Goal: Transaction & Acquisition: Purchase product/service

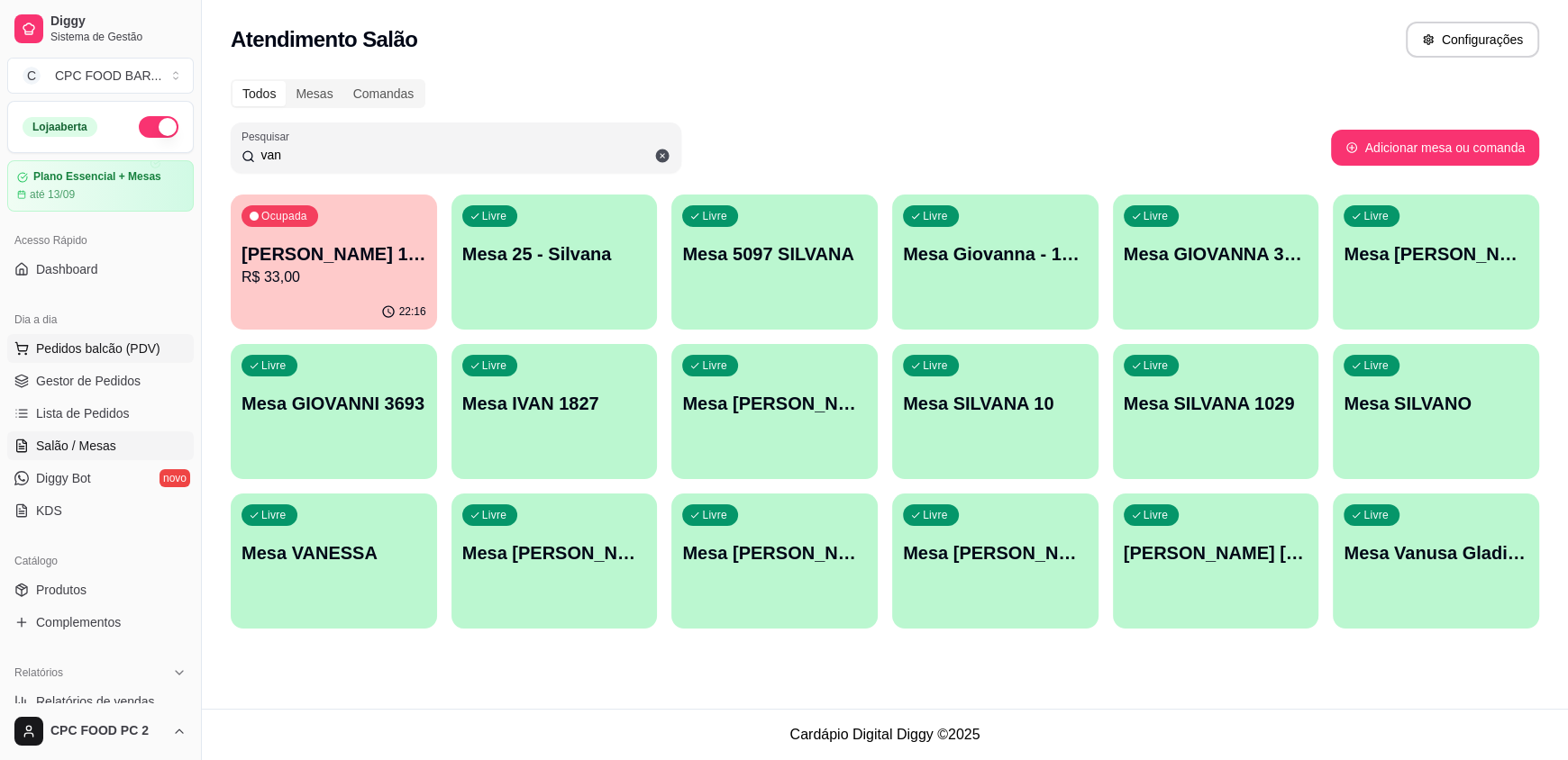
click at [133, 350] on span "Pedidos balcão (PDV)" at bounding box center [98, 348] width 125 height 18
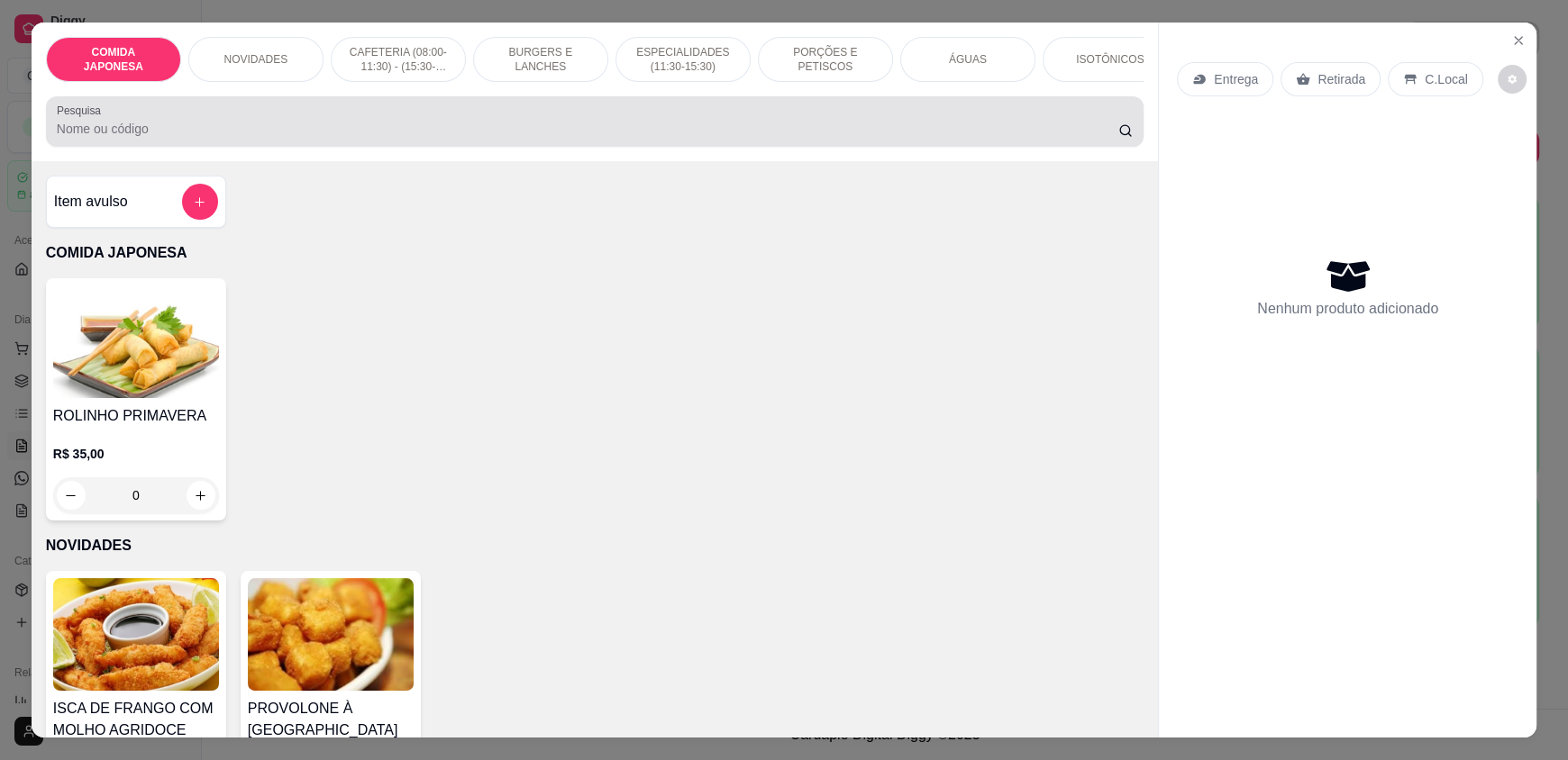
click at [192, 134] on input "Pesquisa" at bounding box center [588, 128] width 1063 height 18
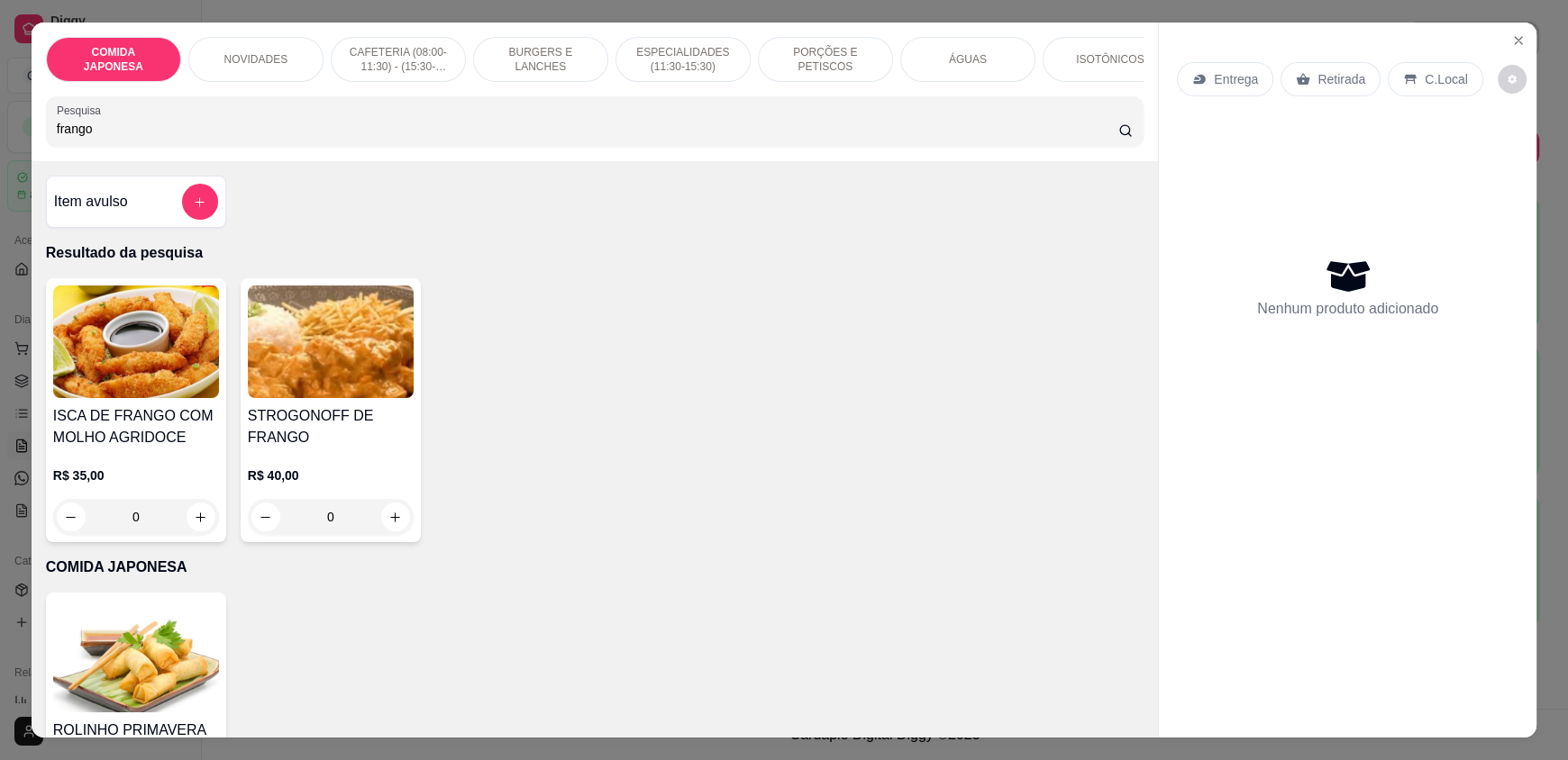
type input "frango"
click at [1509, 42] on button "Close" at bounding box center [1518, 40] width 28 height 28
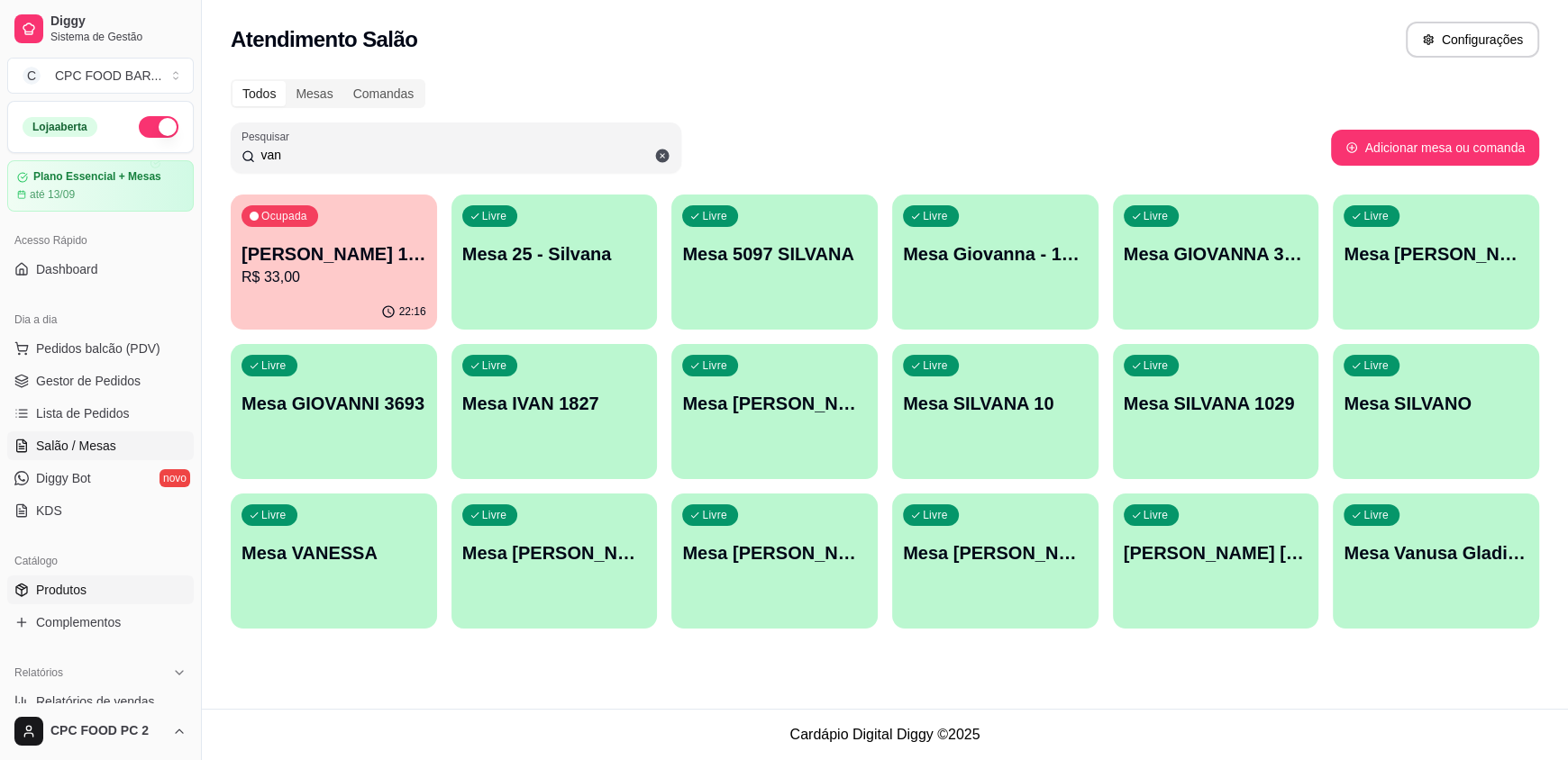
click at [61, 599] on link "Produtos" at bounding box center [100, 589] width 186 height 28
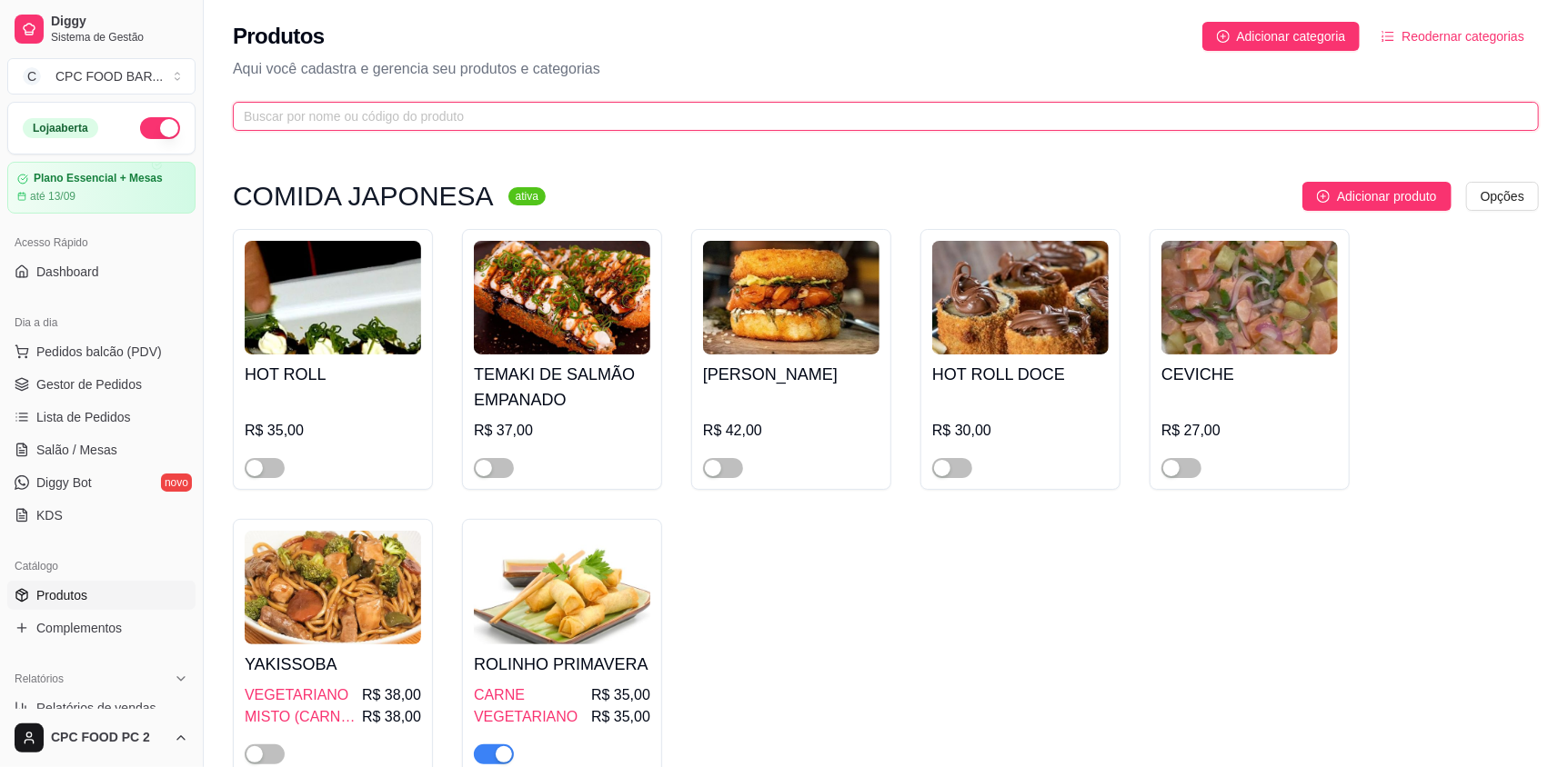
click at [338, 113] on input "text" at bounding box center [878, 116] width 1269 height 20
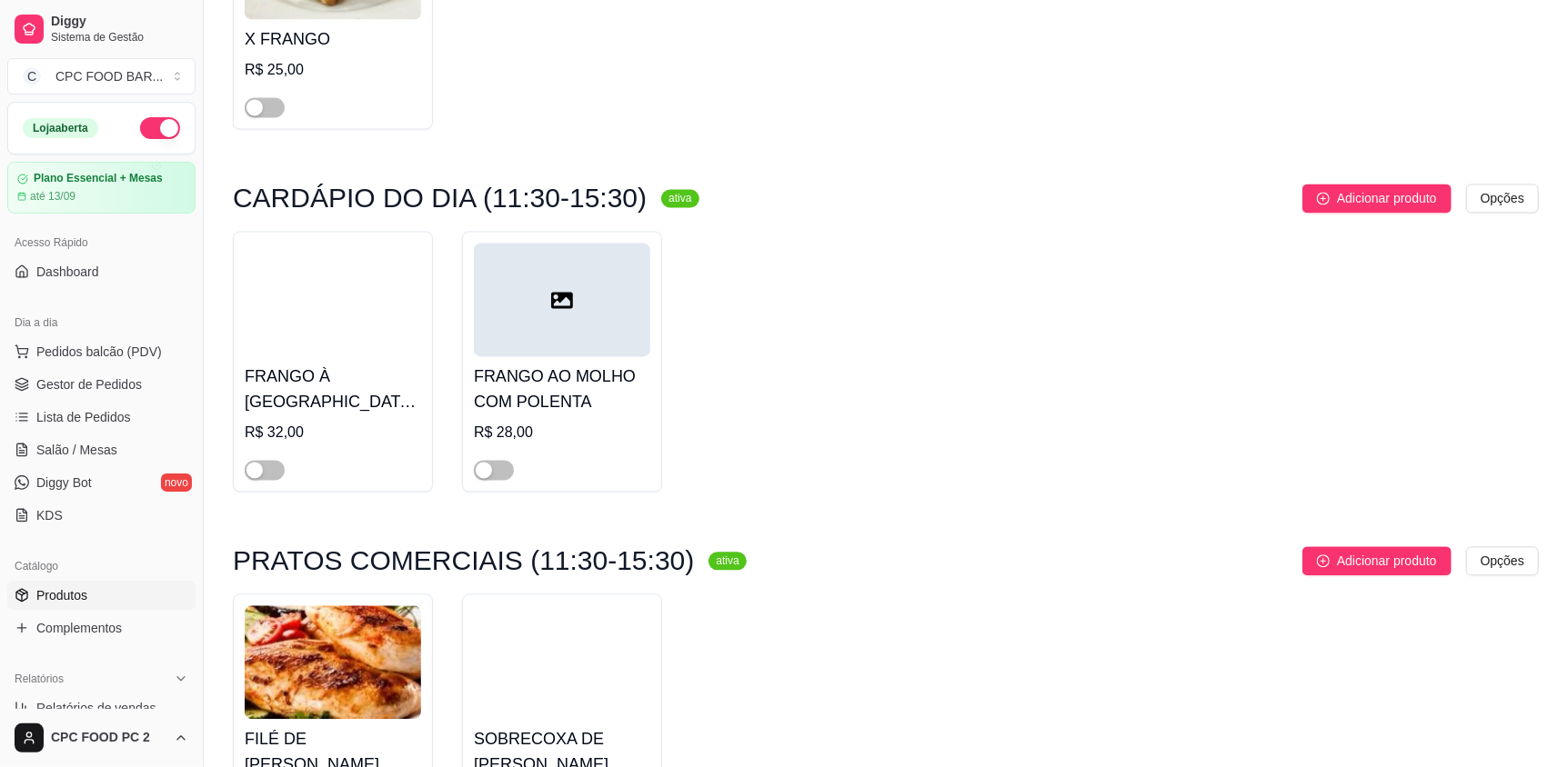
scroll to position [2363, 0]
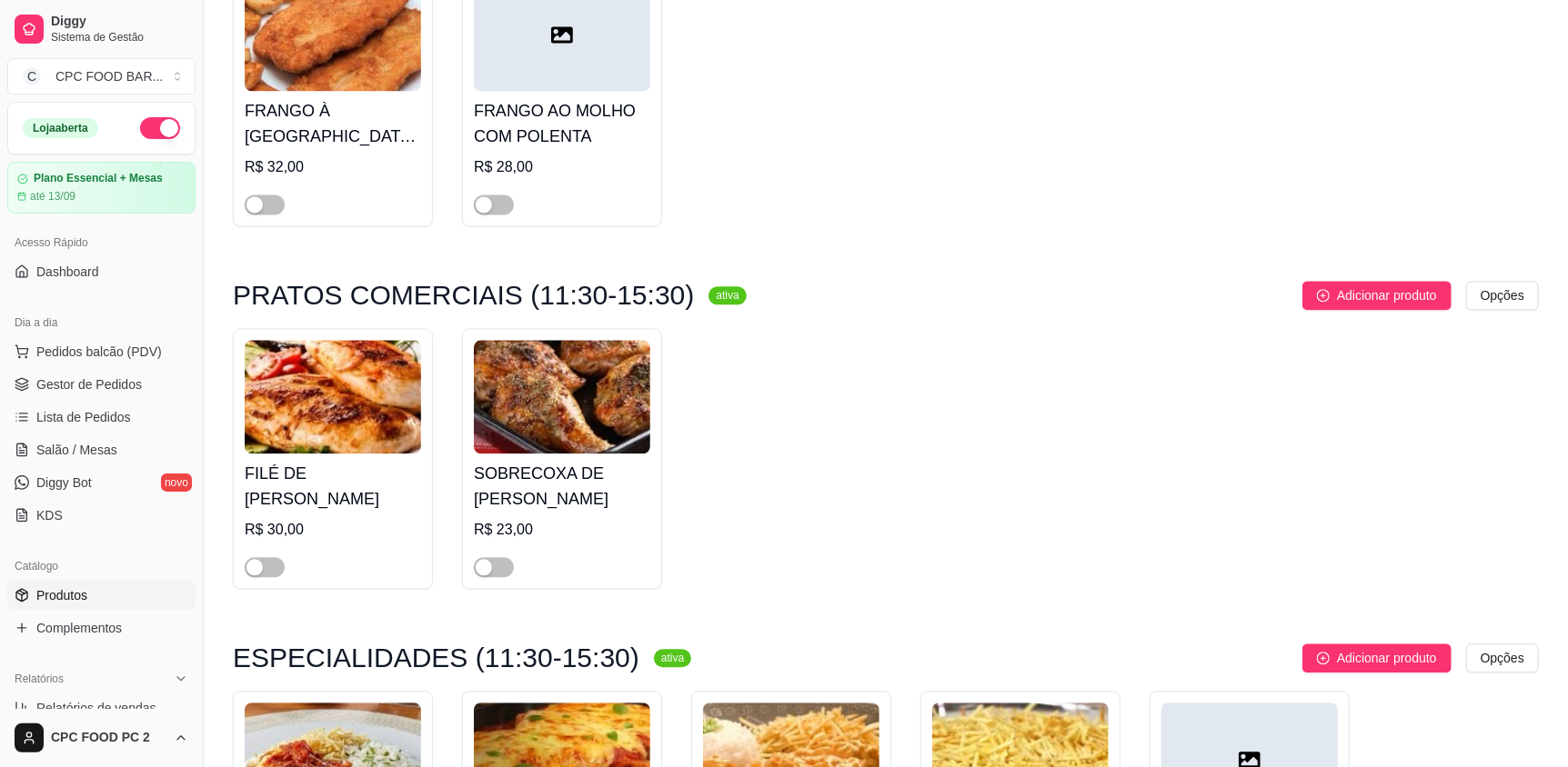
type input "fra"
click at [262, 560] on div "FILÉ DE FRANGO R$ 30,00" at bounding box center [333, 459] width 200 height 261
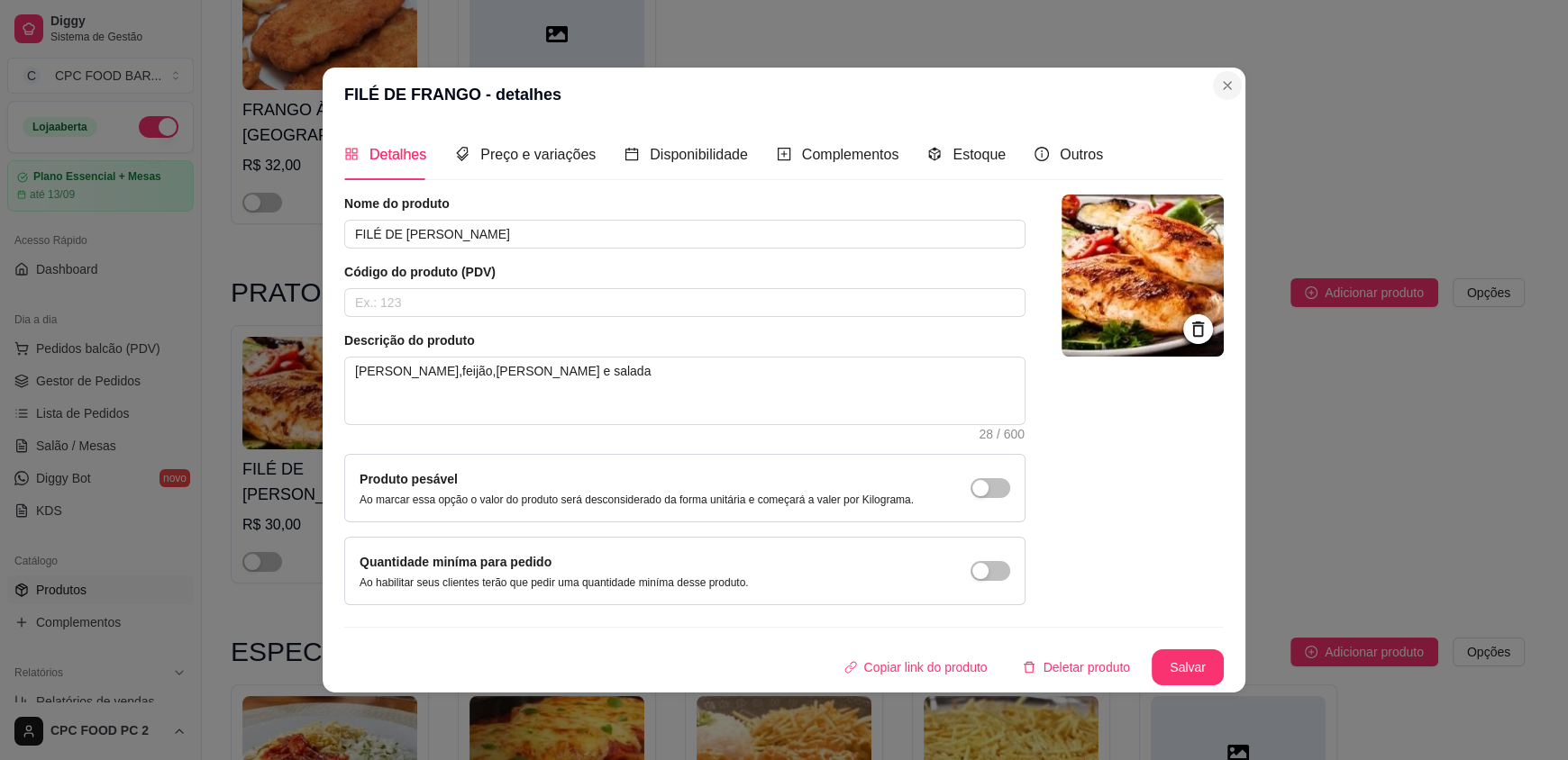
click at [1212, 78] on header "FILÉ DE FRANGO - detalhes" at bounding box center [784, 94] width 923 height 54
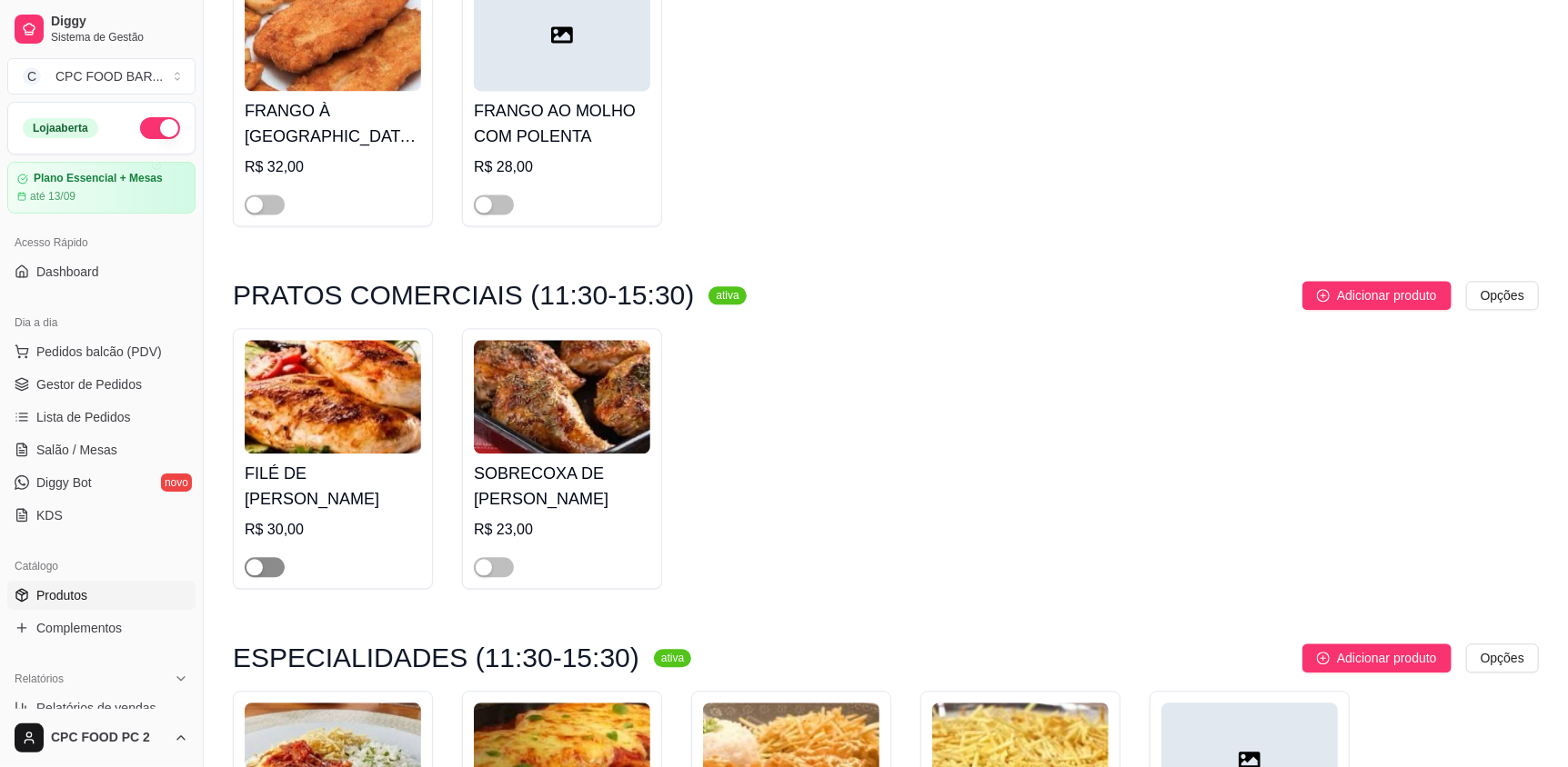
click at [268, 557] on span "button" at bounding box center [264, 567] width 40 height 20
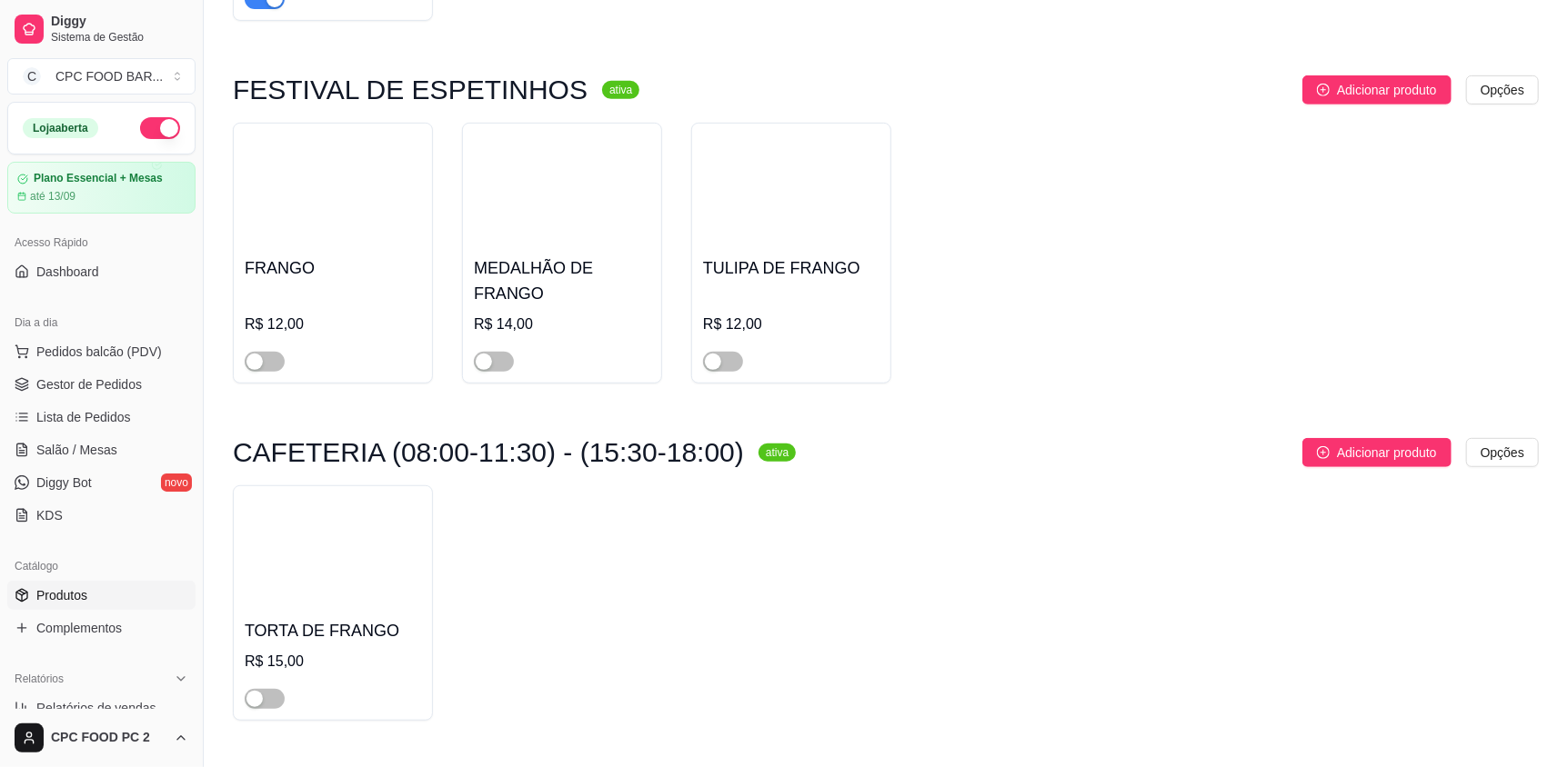
scroll to position [0, 0]
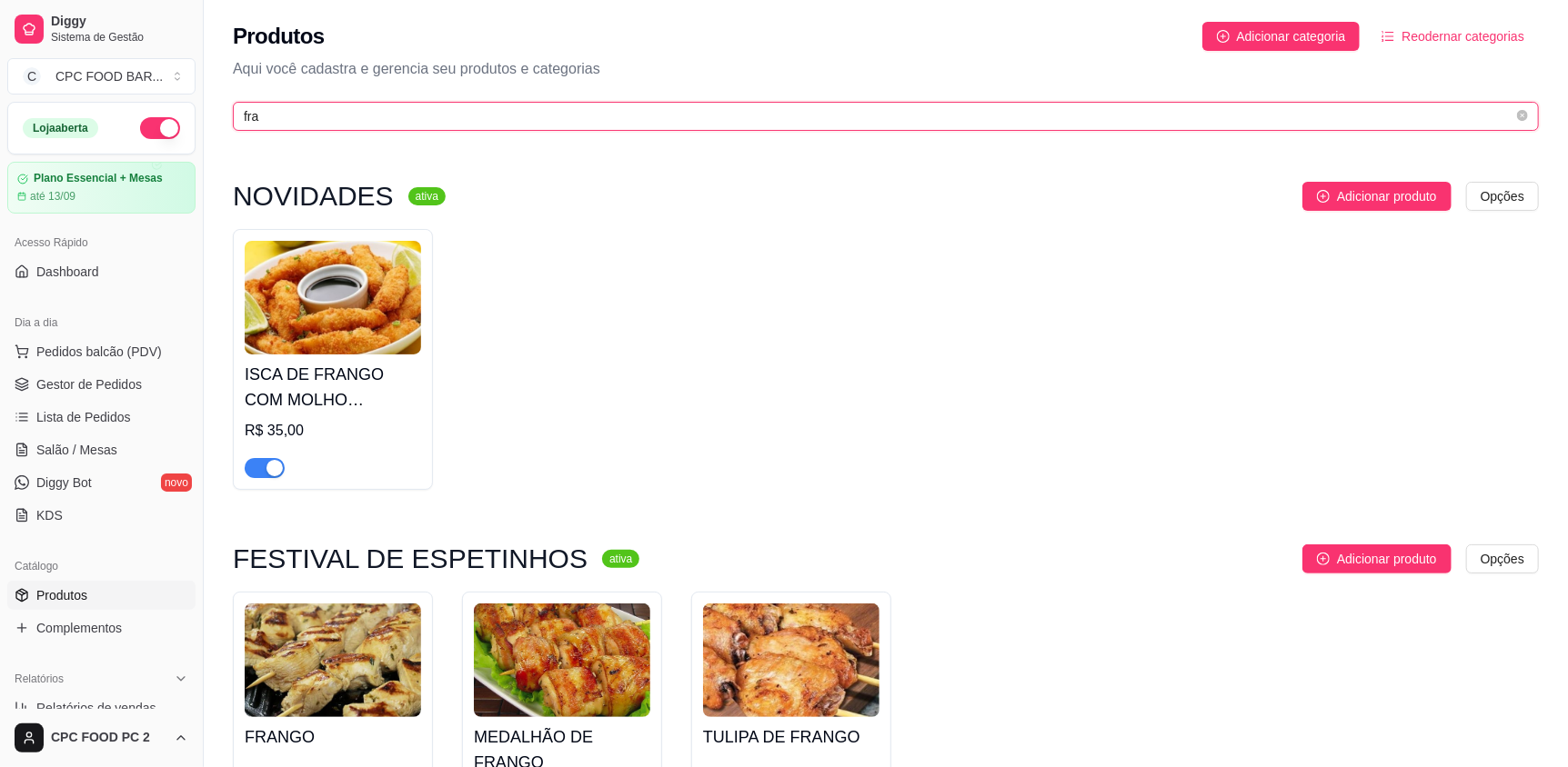
click at [313, 110] on input "fra" at bounding box center [878, 116] width 1269 height 20
click at [314, 111] on input "fra" at bounding box center [878, 116] width 1269 height 20
click at [314, 113] on input "fra" at bounding box center [878, 116] width 1269 height 20
drag, startPoint x: 308, startPoint y: 121, endPoint x: 156, endPoint y: 105, distance: 152.8
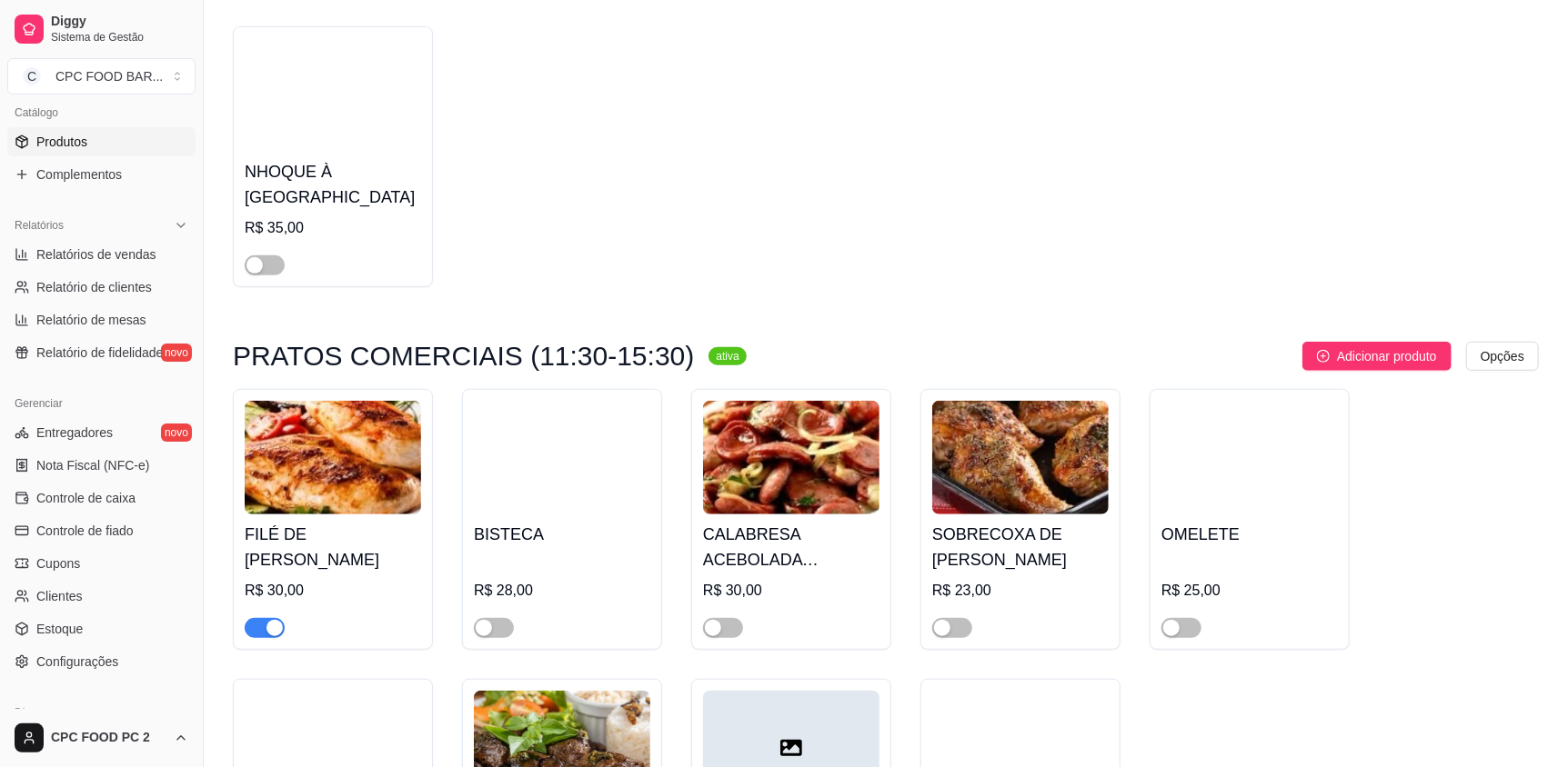
scroll to position [8998, 0]
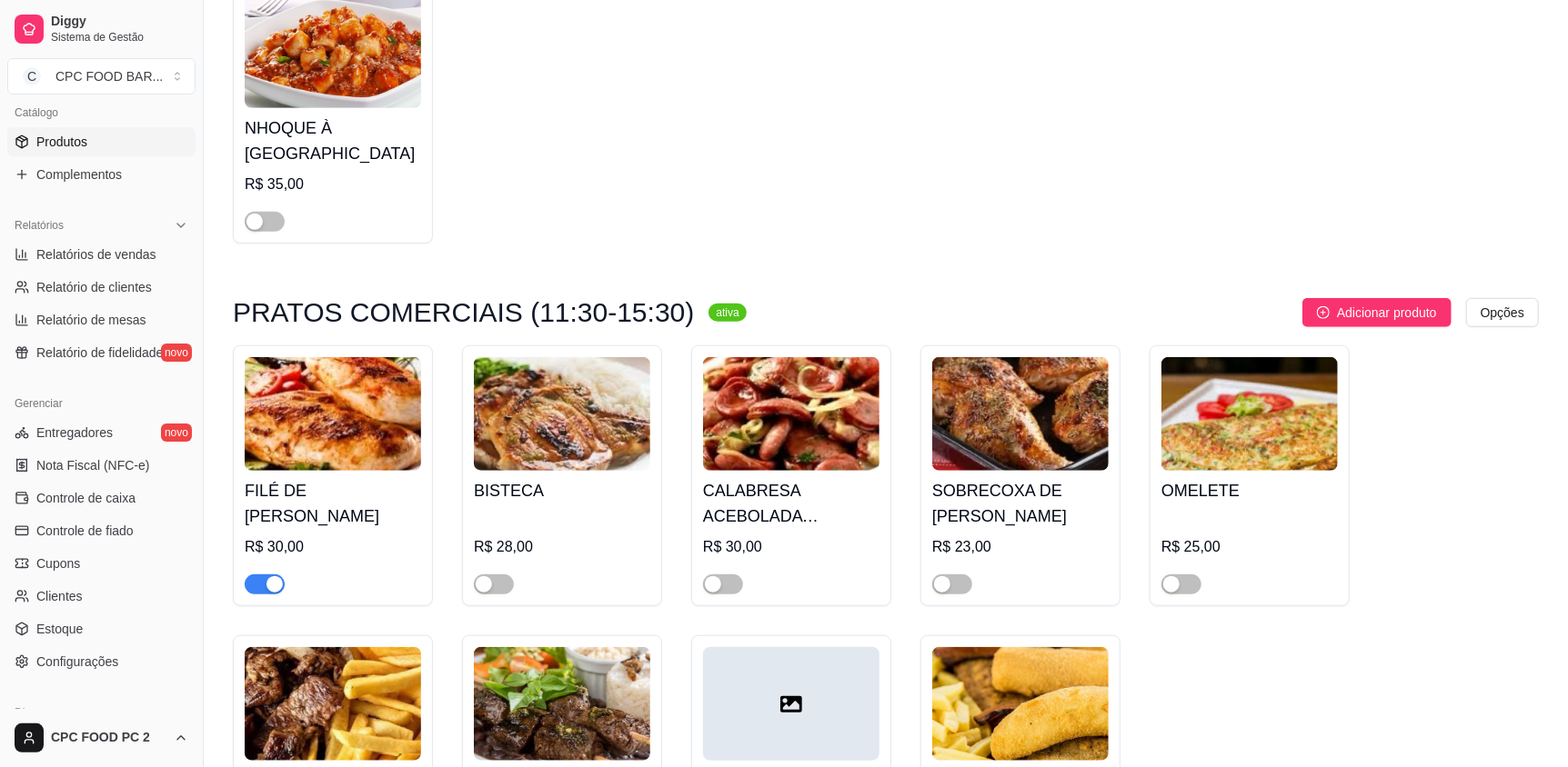
click at [727, 573] on div at bounding box center [723, 584] width 40 height 22
click at [742, 592] on div at bounding box center [791, 576] width 176 height 37
click at [713, 576] on div "button" at bounding box center [713, 584] width 17 height 17
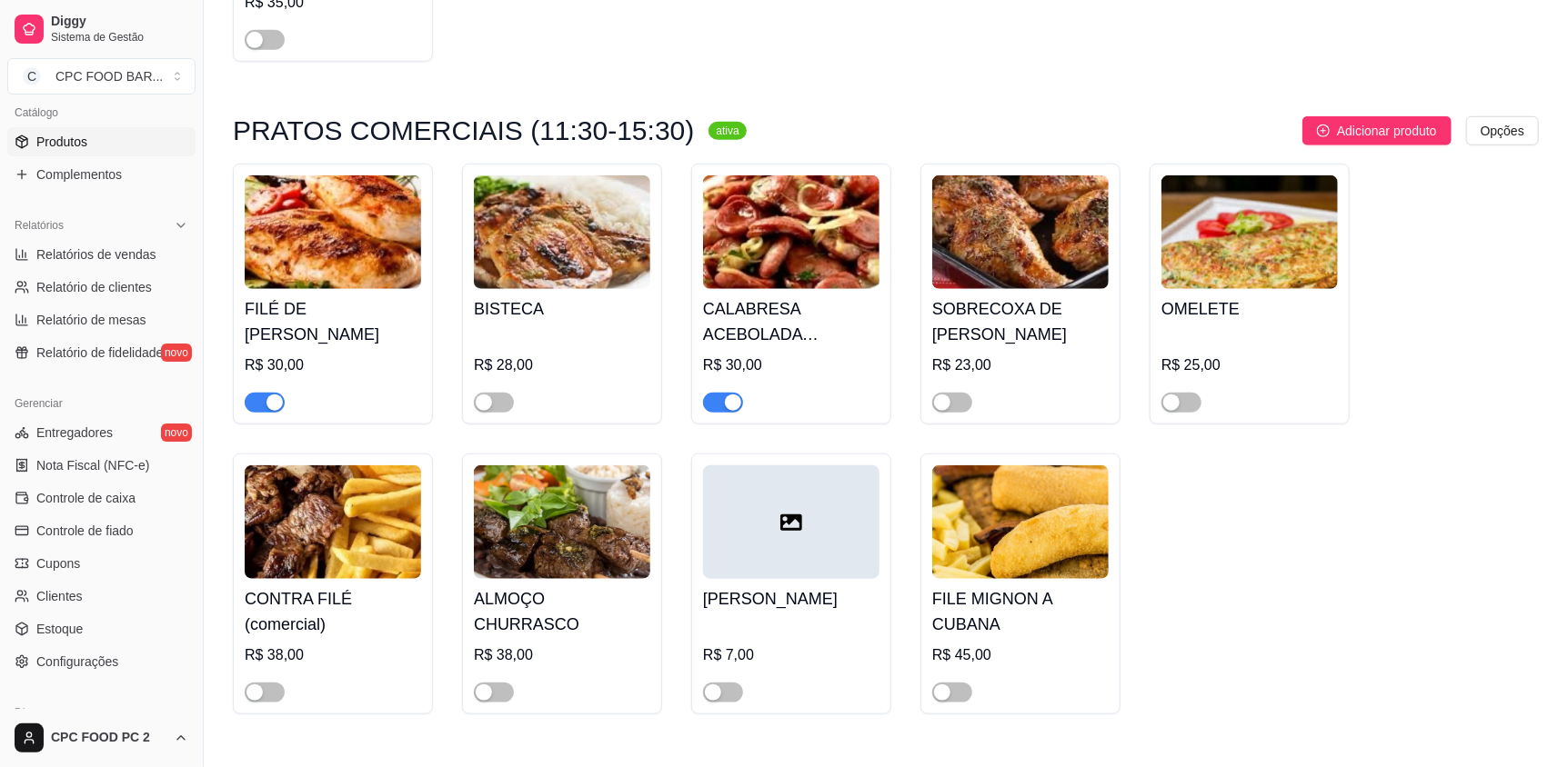
scroll to position [9180, 0]
click at [252, 689] on div "button" at bounding box center [254, 693] width 17 height 17
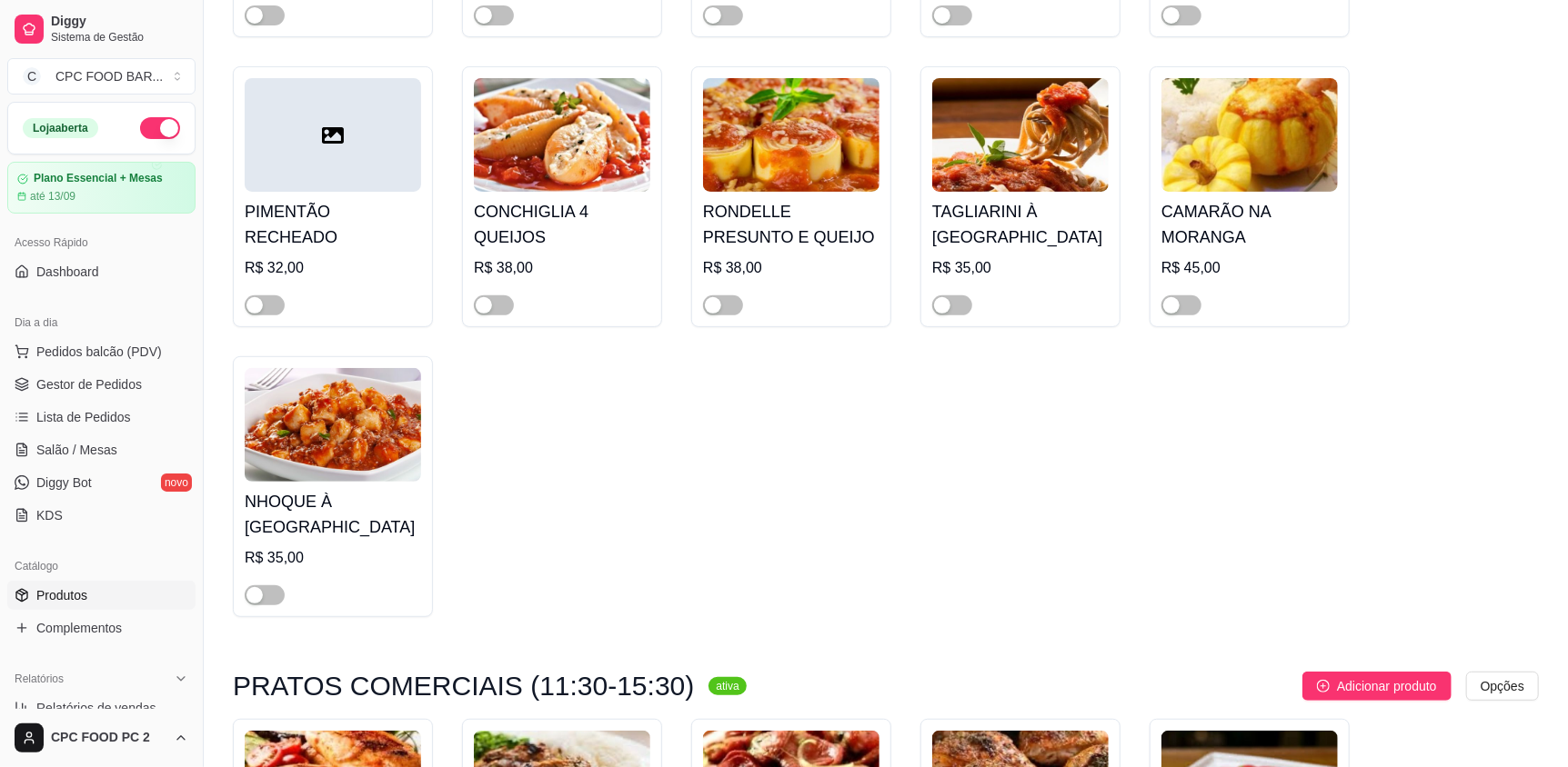
scroll to position [8544, 0]
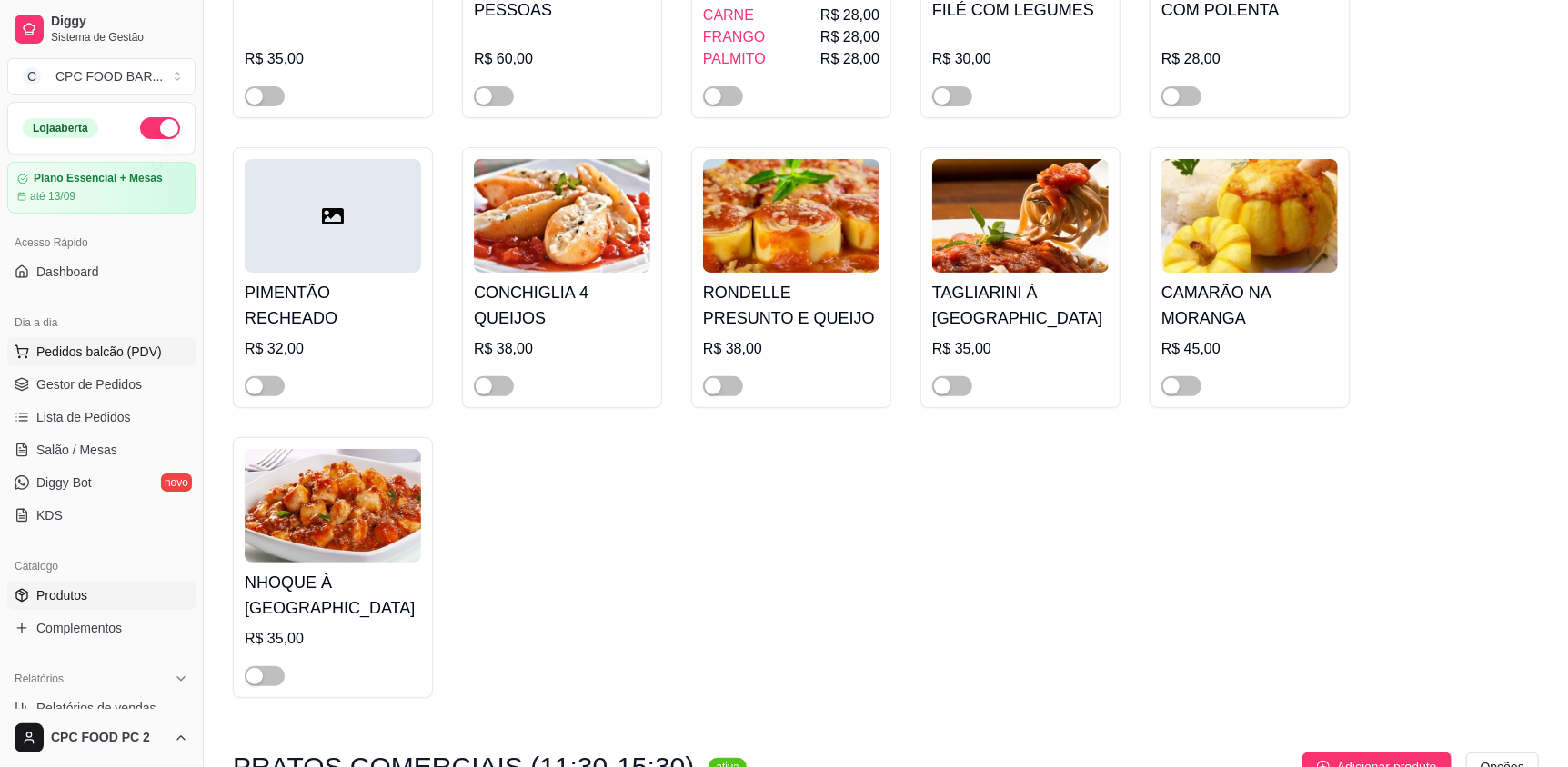
click at [55, 349] on span "Pedidos balcão (PDV)" at bounding box center [99, 351] width 126 height 18
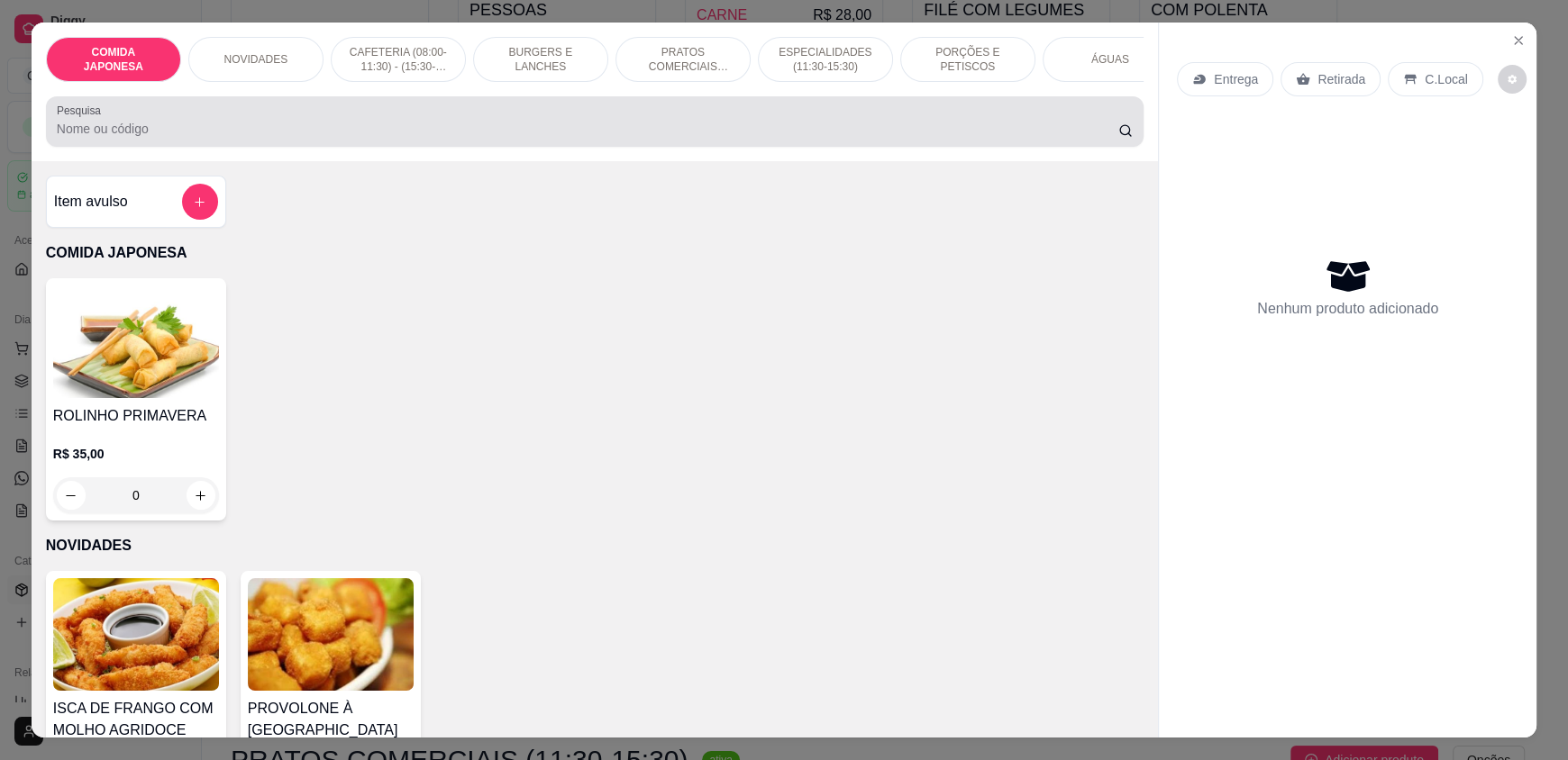
click at [290, 138] on input "Pesquisa" at bounding box center [588, 128] width 1063 height 18
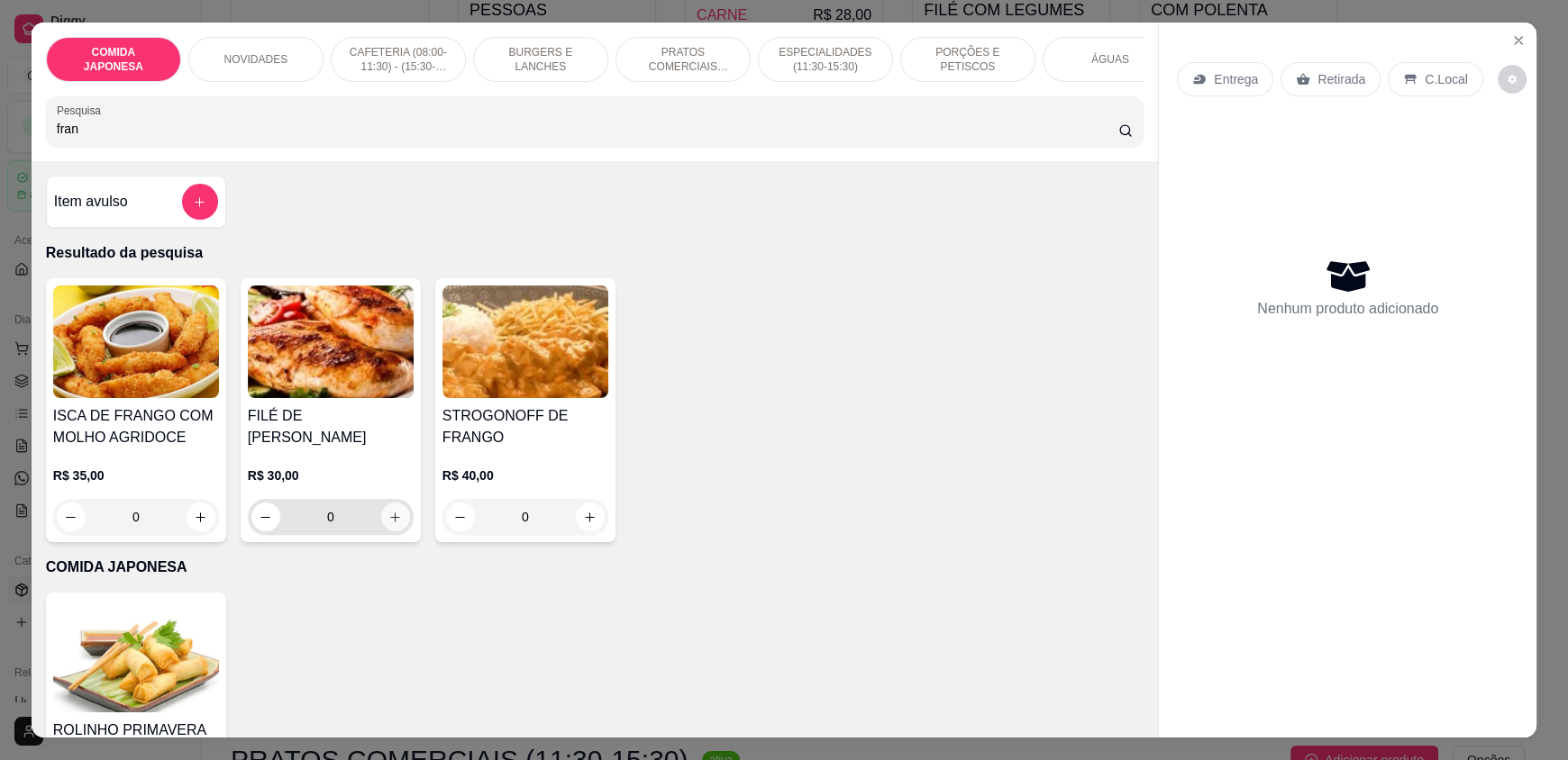
type input "fran"
click at [395, 509] on button "increase-product-quantity" at bounding box center [395, 517] width 28 height 28
type input "1"
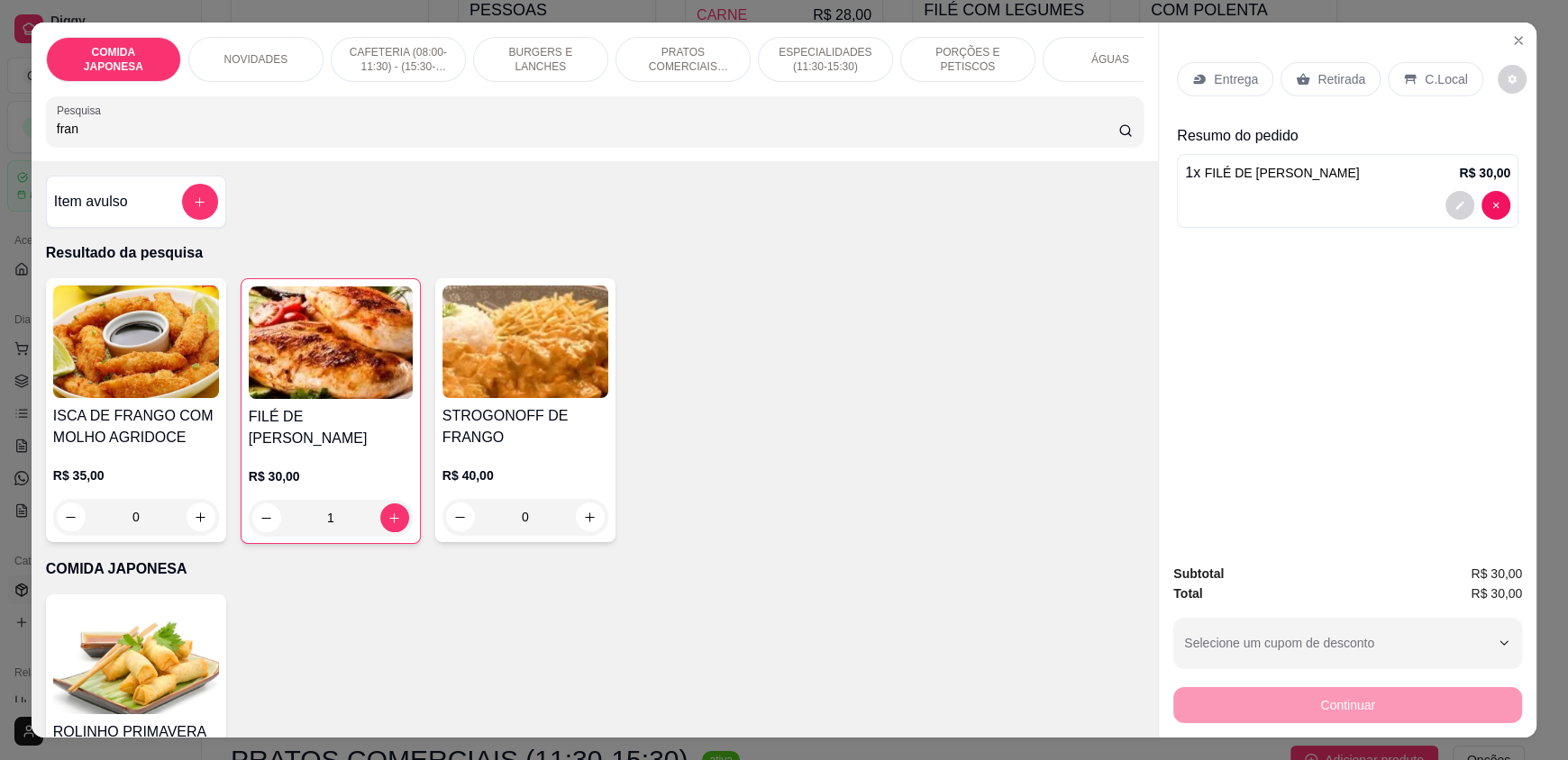
click at [1348, 706] on div "Continuar" at bounding box center [1347, 702] width 348 height 40
drag, startPoint x: 1327, startPoint y: 76, endPoint x: 1314, endPoint y: 184, distance: 108.8
click at [1327, 81] on p "Retirada" at bounding box center [1341, 79] width 48 height 18
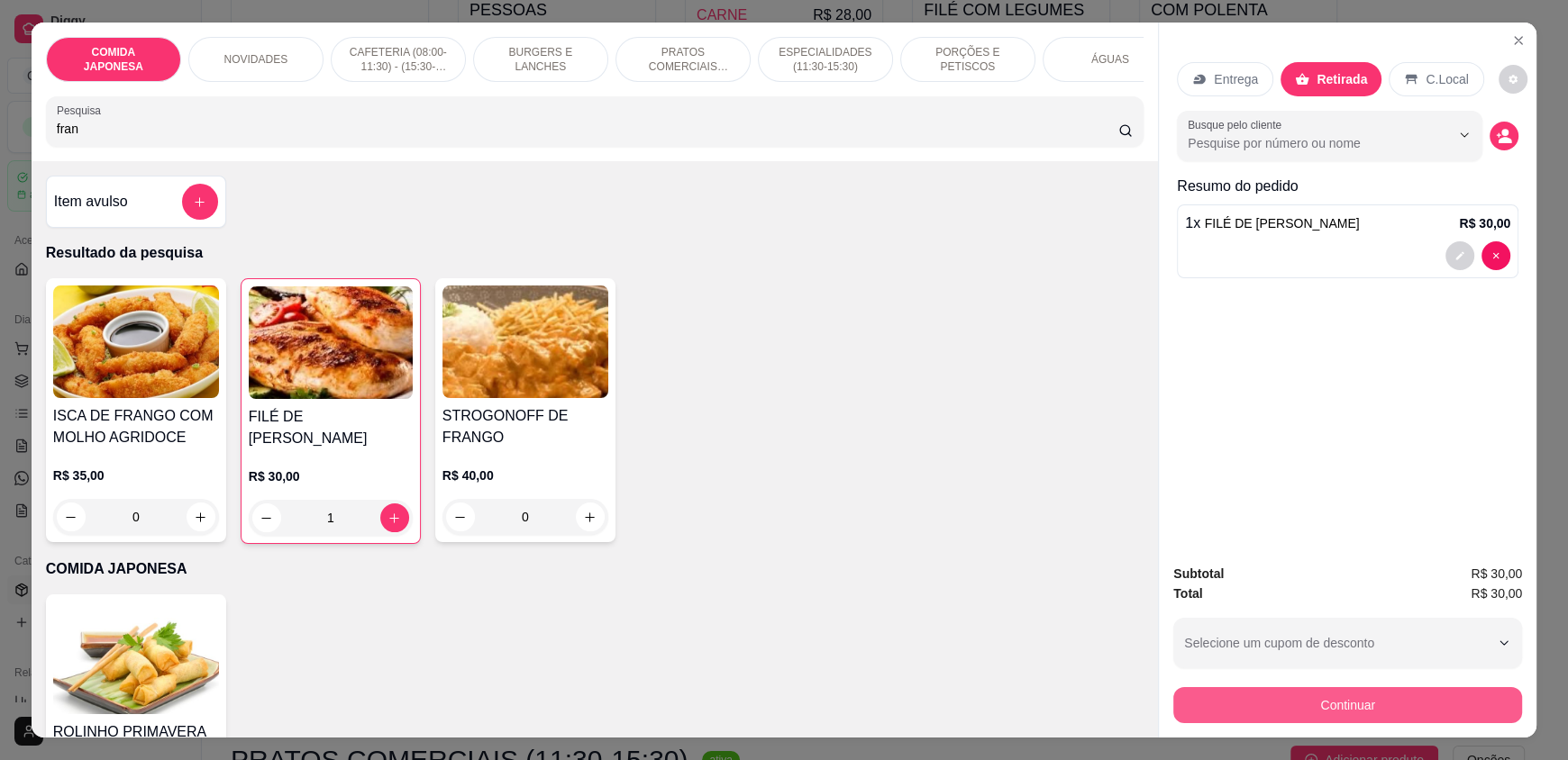
click at [1256, 709] on button "Continuar" at bounding box center [1347, 705] width 348 height 36
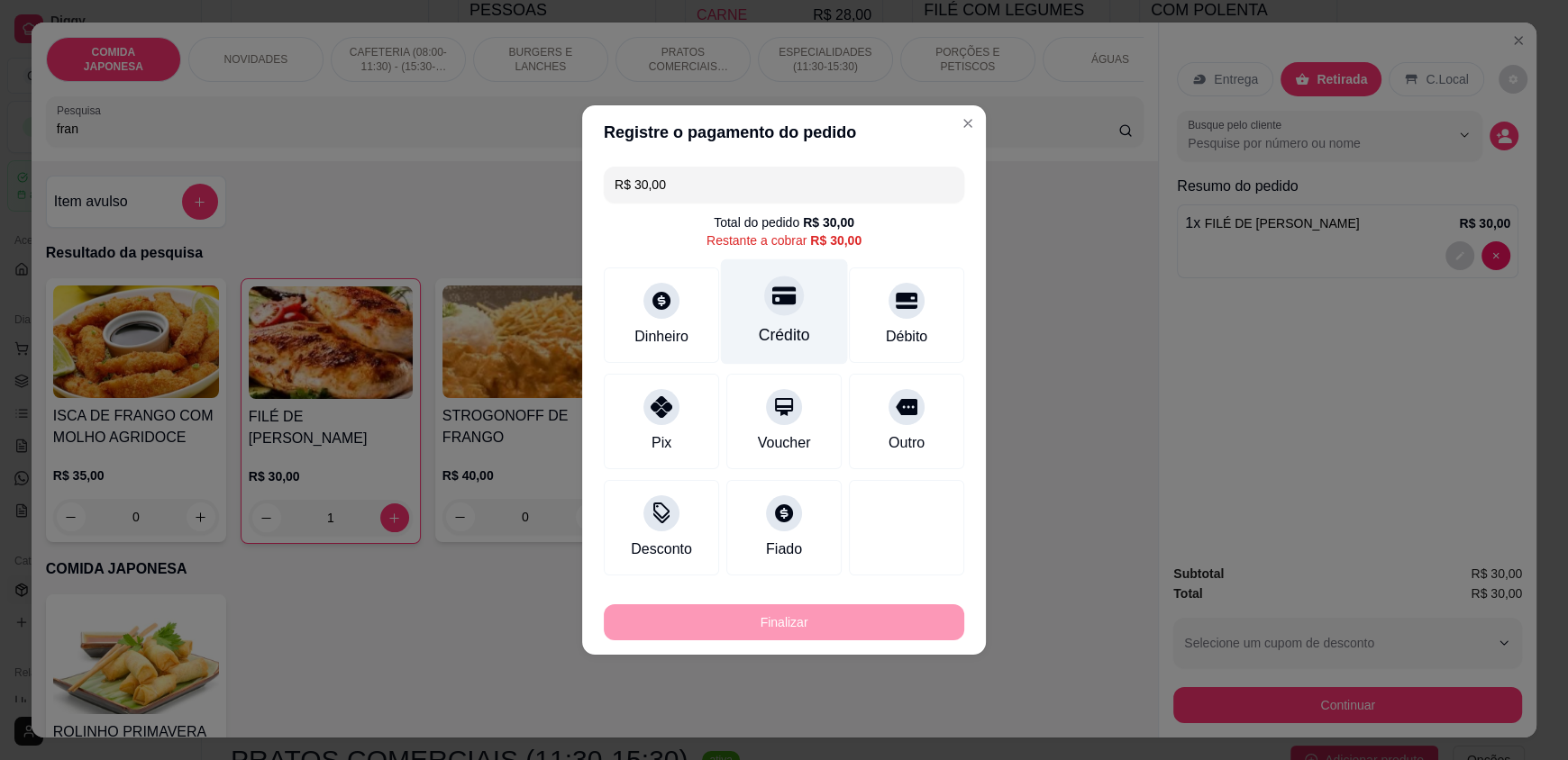
click at [787, 328] on div "Crédito" at bounding box center [784, 335] width 51 height 24
type input "R$ 0,00"
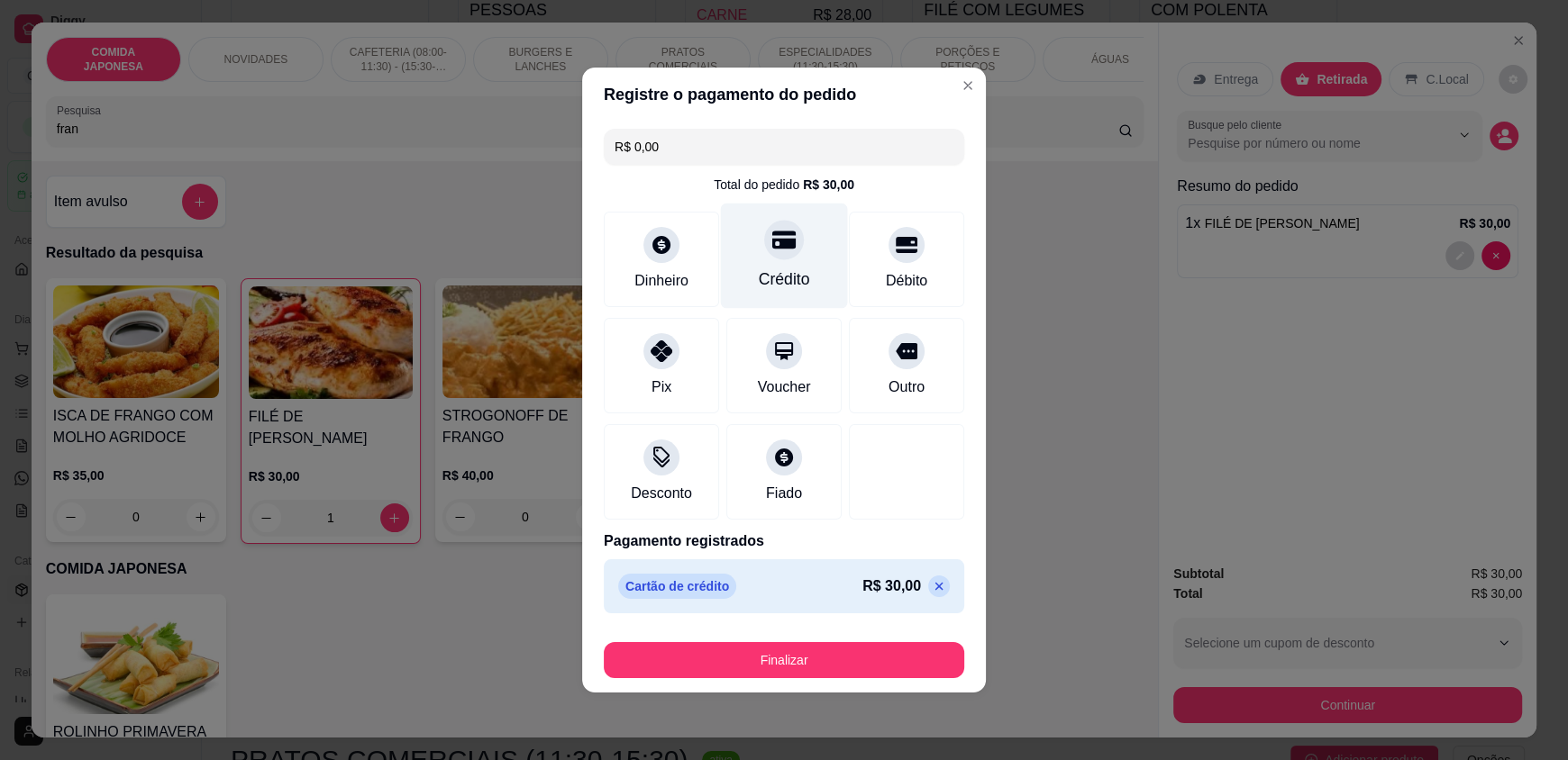
click at [776, 272] on div "Crédito" at bounding box center [784, 279] width 51 height 24
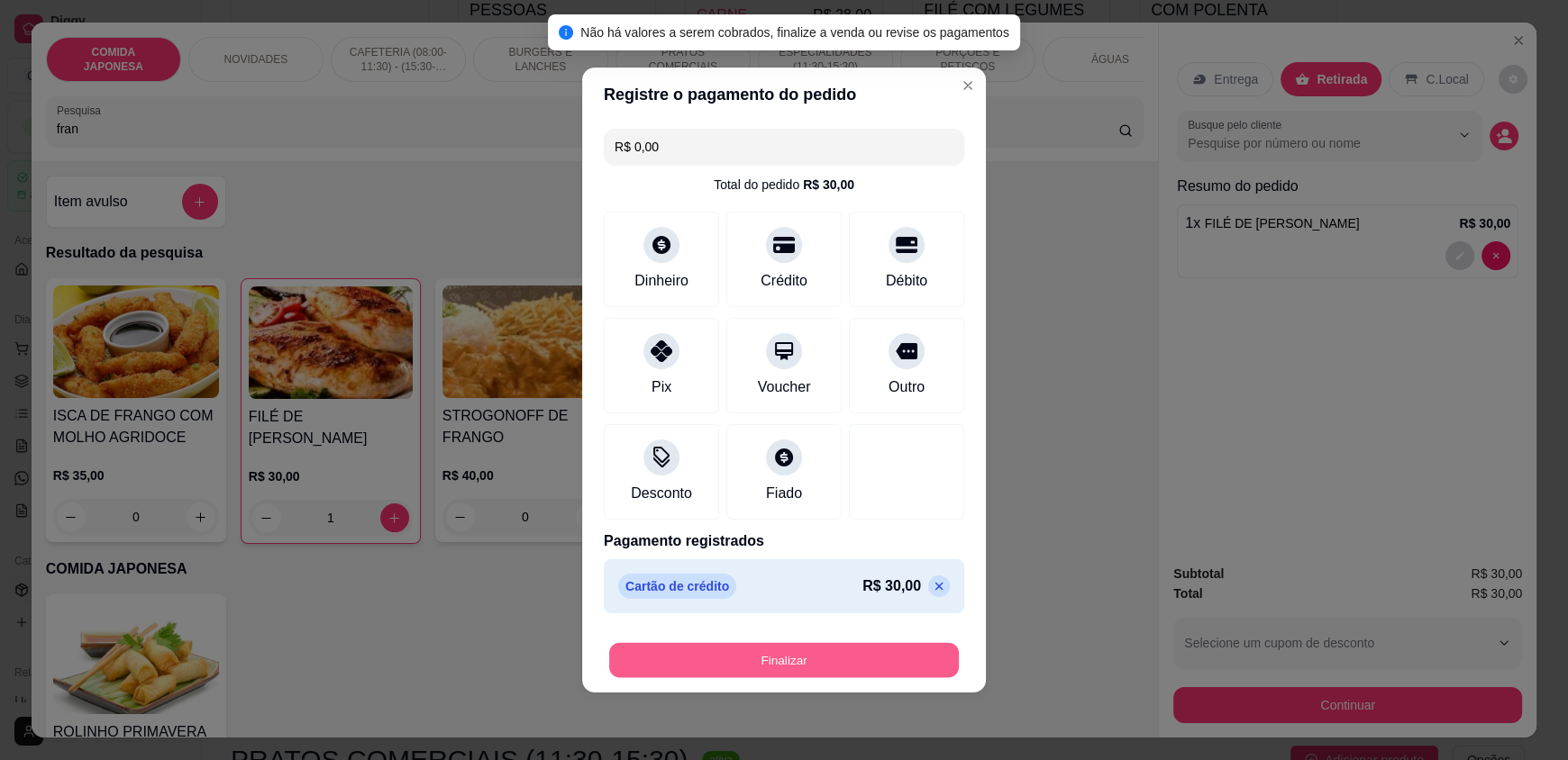
click at [744, 666] on button "Finalizar" at bounding box center [784, 661] width 349 height 35
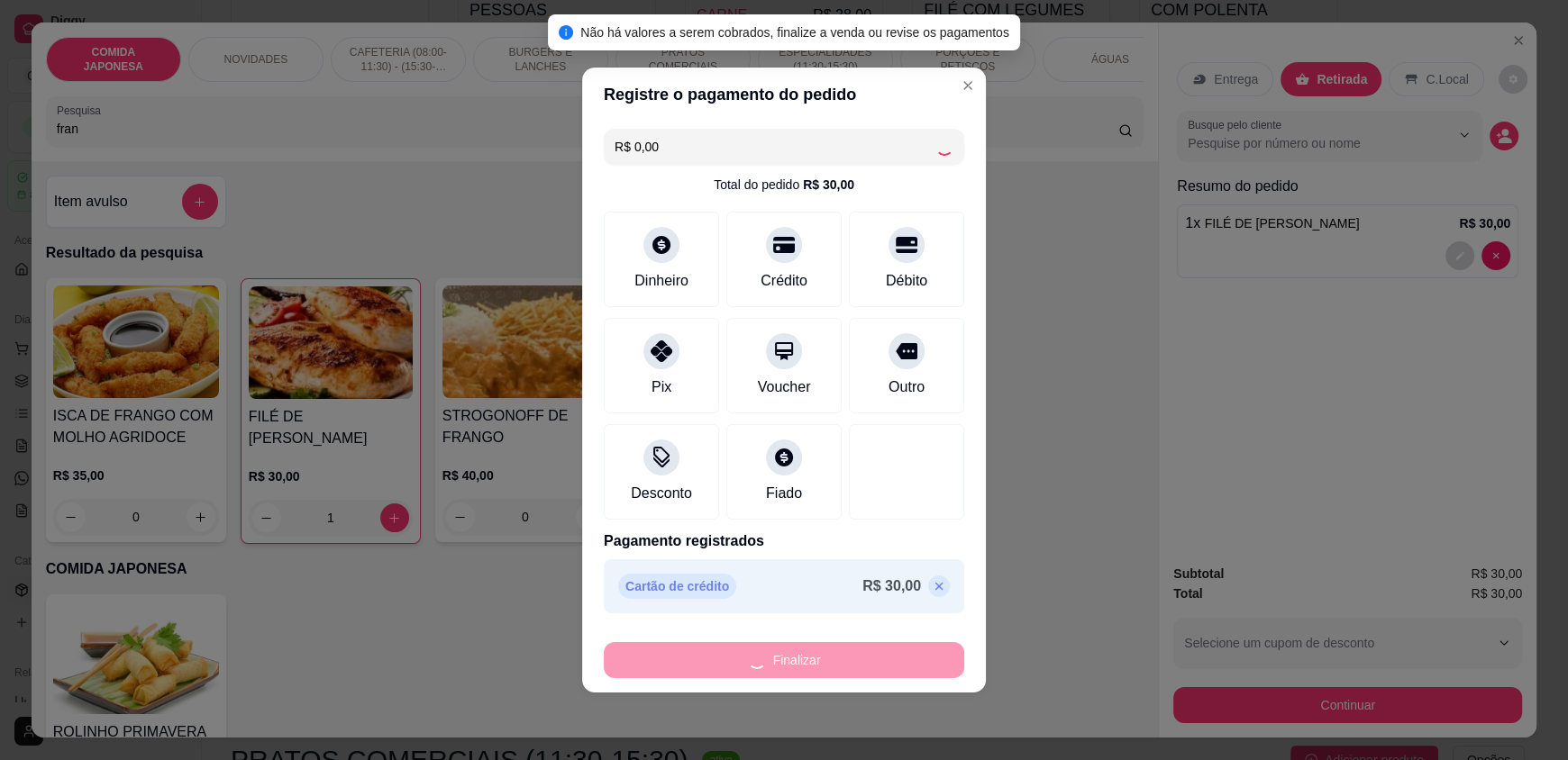
type input "0"
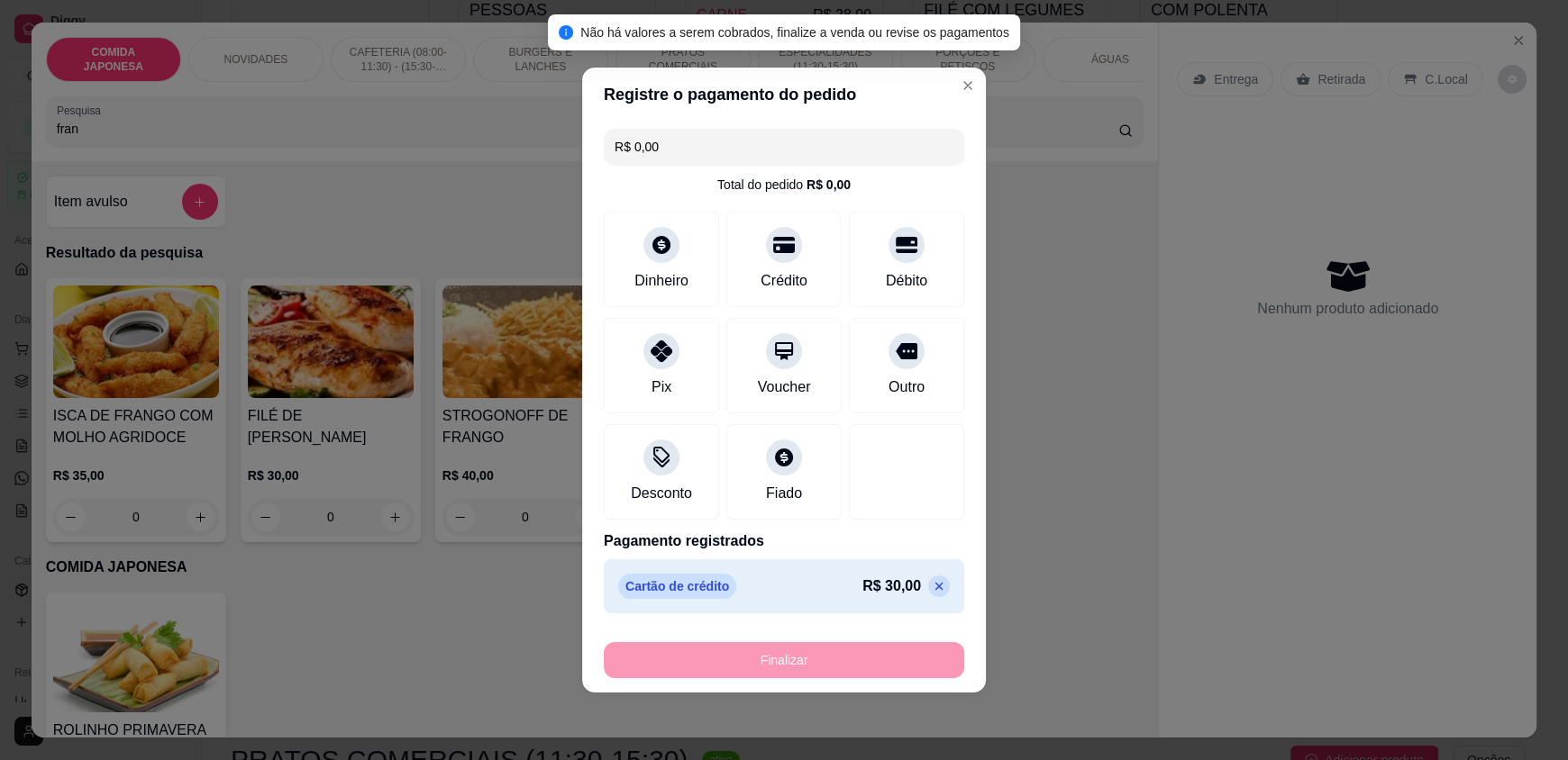
type input "-R$ 30,00"
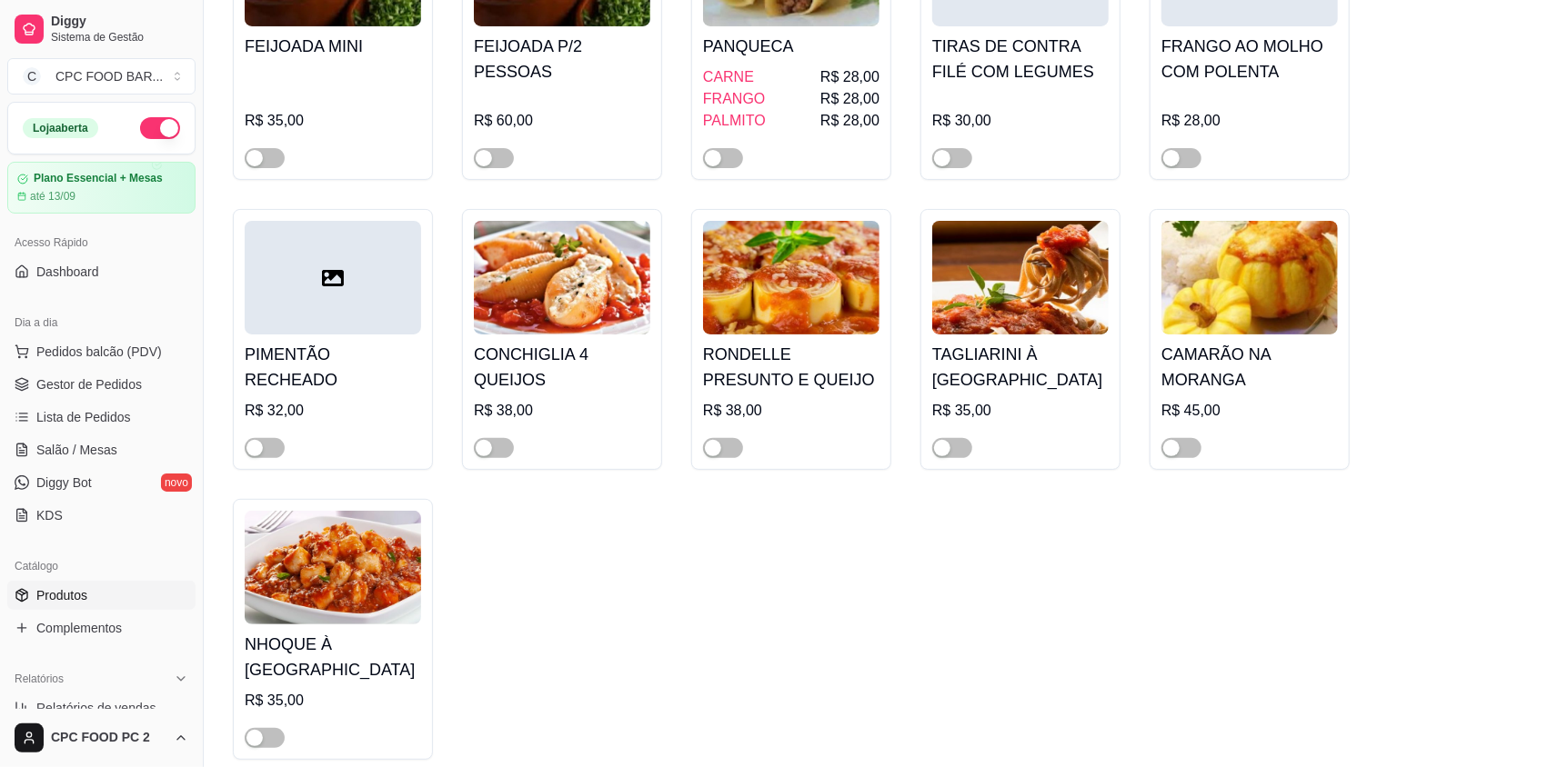
scroll to position [8454, 0]
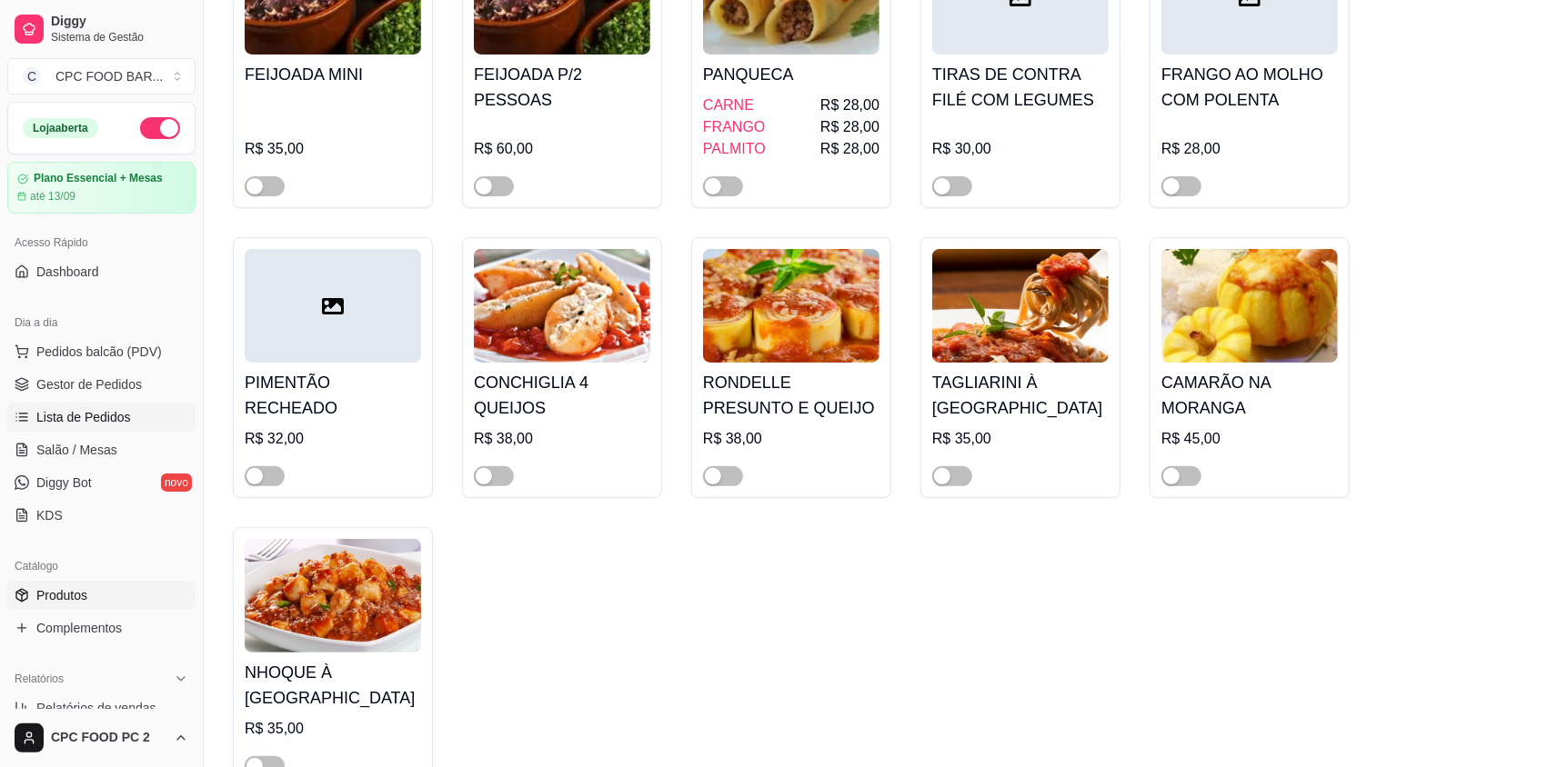
click at [59, 418] on span "Lista de Pedidos" at bounding box center [84, 417] width 95 height 18
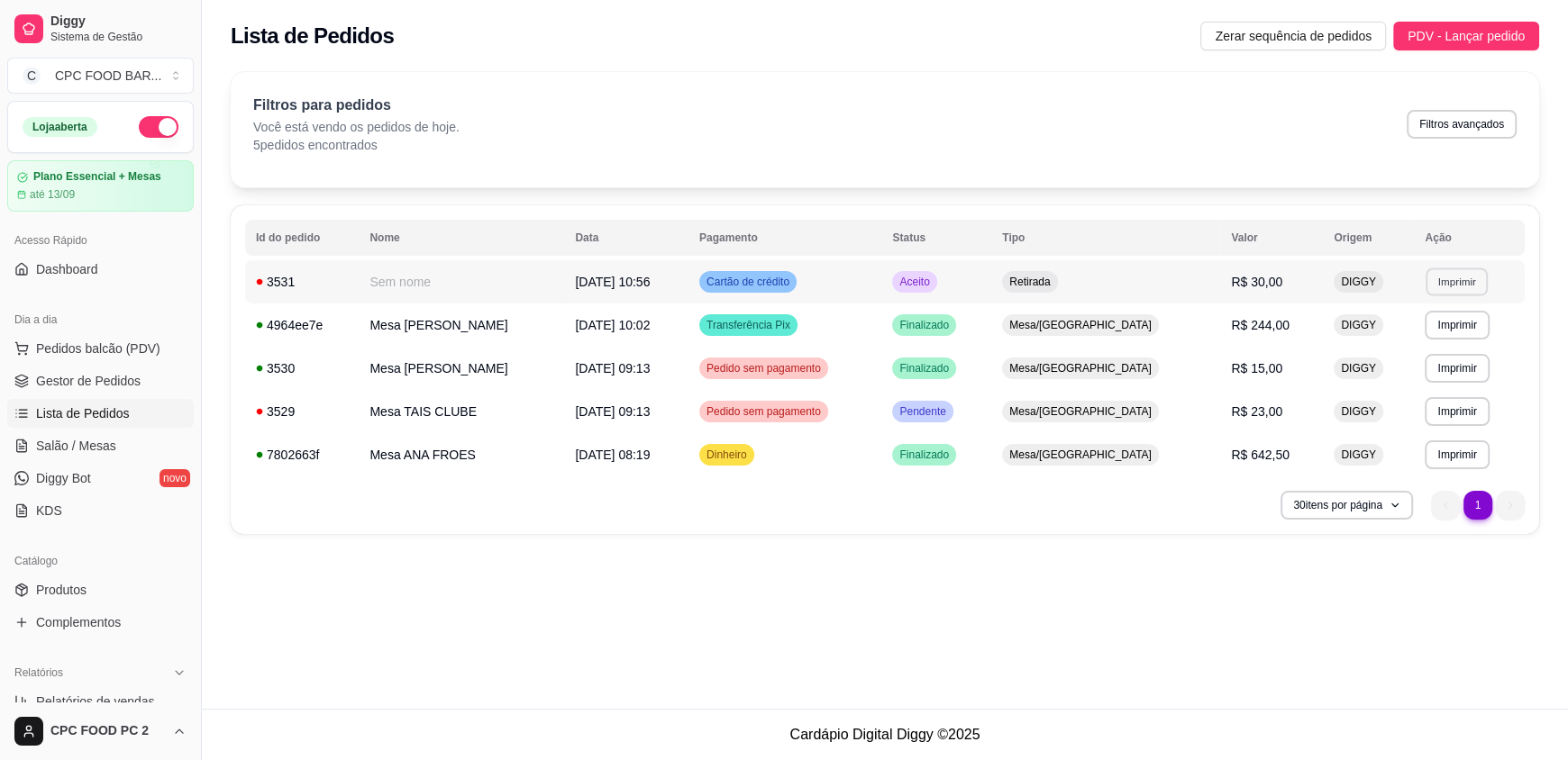
click at [1473, 280] on button "Imprimir" at bounding box center [1456, 281] width 62 height 27
click at [1389, 347] on button "IMPRESSORA" at bounding box center [1421, 344] width 131 height 28
